Goal: Information Seeking & Learning: Find contact information

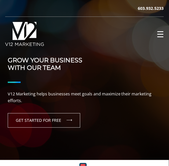
click at [162, 32] on span "☰" at bounding box center [160, 34] width 7 height 8
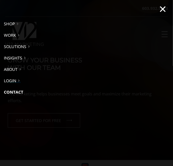
click at [19, 91] on link "Contact" at bounding box center [86, 91] width 173 height 11
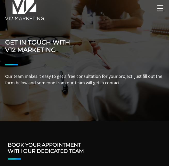
scroll to position [233, 0]
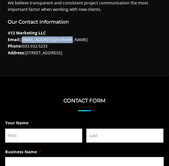
drag, startPoint x: 22, startPoint y: 39, endPoint x: 88, endPoint y: 40, distance: 65.9
click at [88, 40] on p "V12 Marketing LLC Email: [EMAIL_ADDRESS][DOMAIN_NAME] Phone: [PHONE_NUMBER] Add…" at bounding box center [85, 43] width 154 height 26
copy p "[EMAIL_ADDRESS][DOMAIN_NAME]"
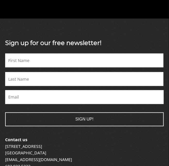
scroll to position [930, 0]
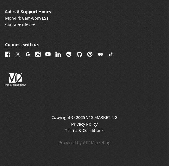
click at [10, 54] on img at bounding box center [7, 54] width 5 height 5
click at [36, 54] on img at bounding box center [37, 54] width 5 height 5
